Goal: Task Accomplishment & Management: Use online tool/utility

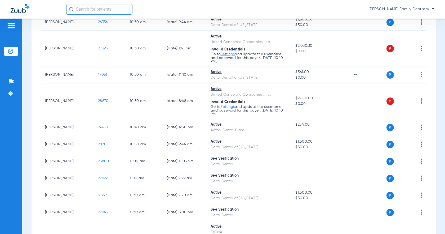
scroll to position [716, 0]
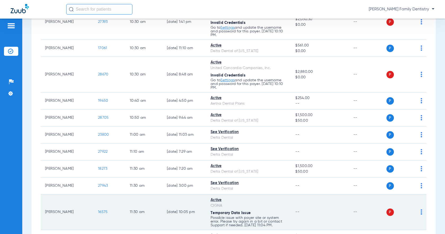
click at [421, 209] on img at bounding box center [422, 211] width 2 height 5
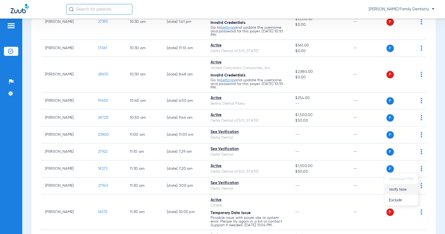
click at [400, 184] on button "Verify Now" at bounding box center [401, 189] width 33 height 11
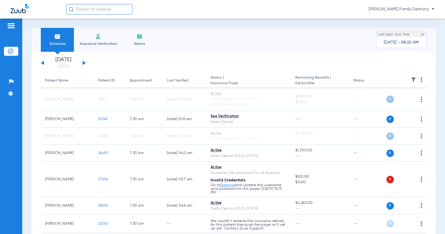
click at [103, 10] on input "text" at bounding box center [99, 9] width 66 height 11
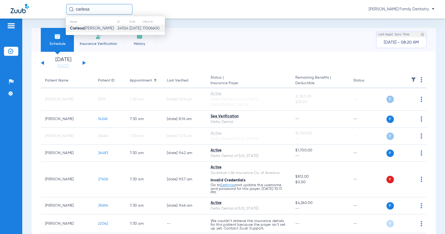
type input "carlesa"
click at [98, 28] on span "Carlesa Norwood" at bounding box center [92, 28] width 44 height 4
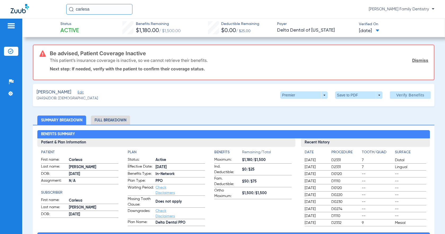
click at [380, 30] on span at bounding box center [378, 30] width 4 height 3
click at [310, 61] on div at bounding box center [222, 117] width 445 height 234
